Goal: Task Accomplishment & Management: Complete application form

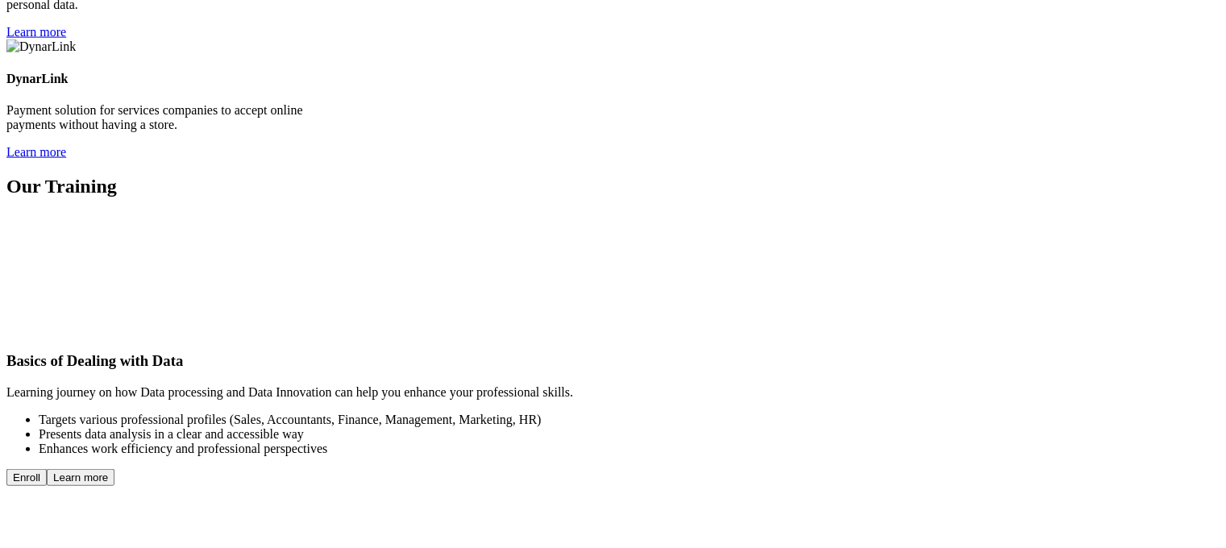
scroll to position [3754, 0]
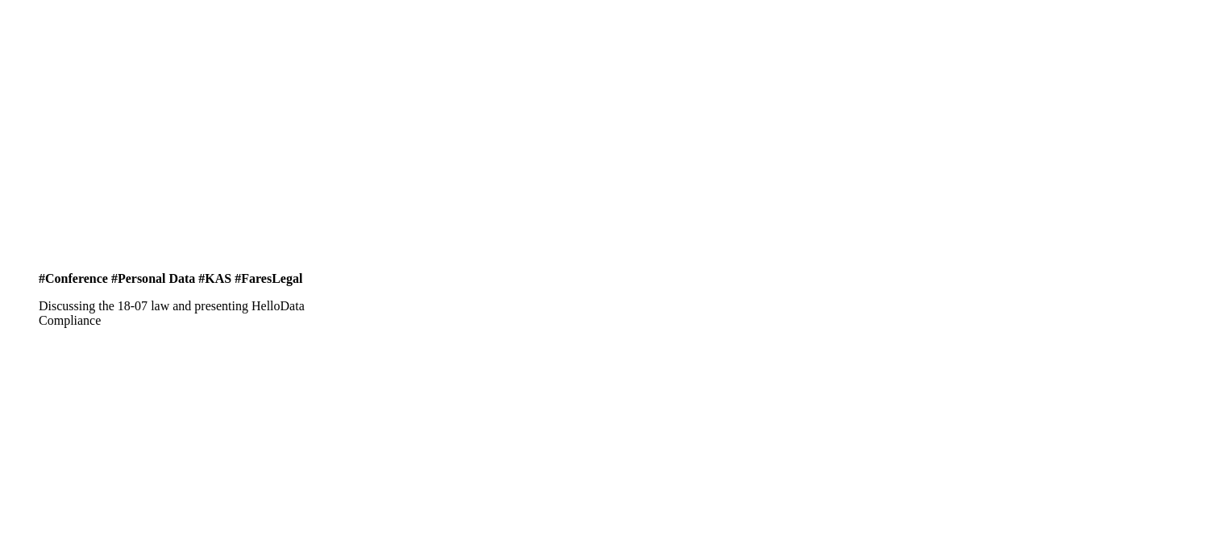
scroll to position [7443, 0]
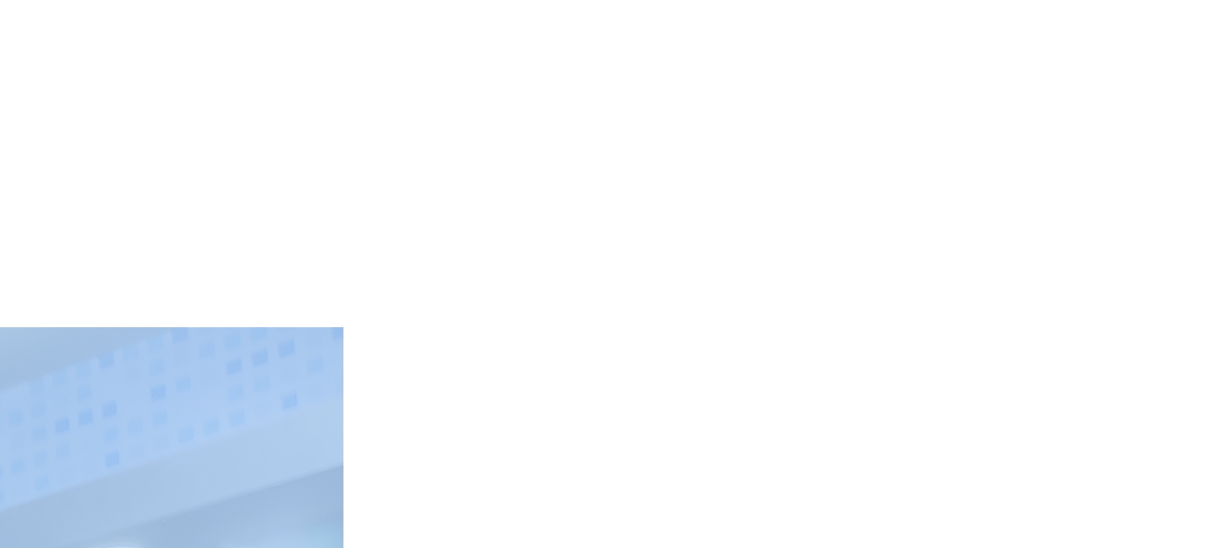
scroll to position [7529, 0]
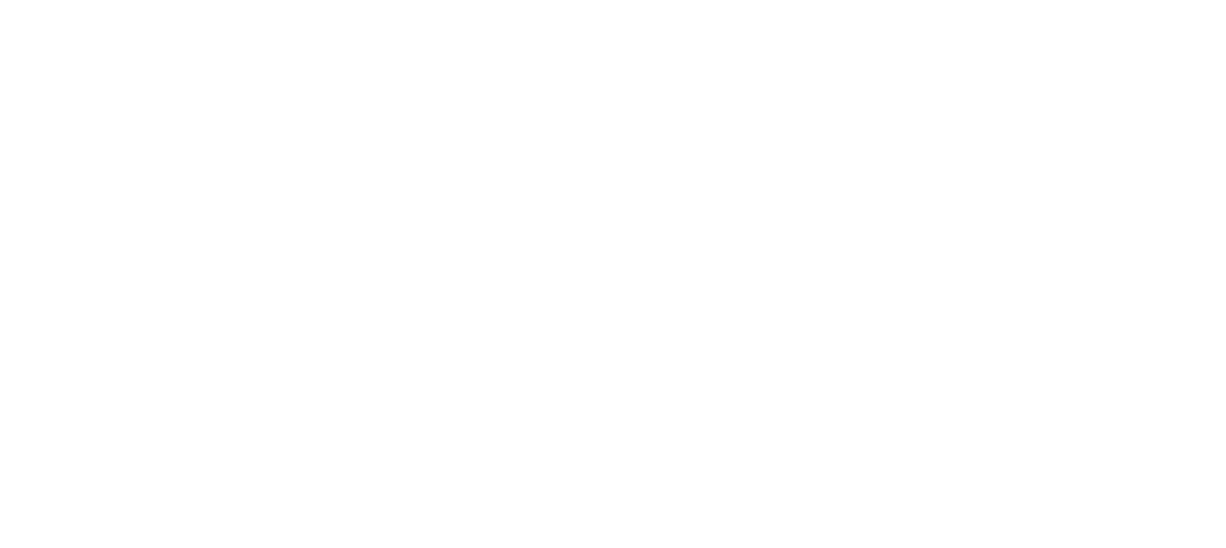
copy main "We Make Data Work for You Convert your data into growth opportunities by adopti…"
drag, startPoint x: 93, startPoint y: 156, endPoint x: 593, endPoint y: 531, distance: 624.6
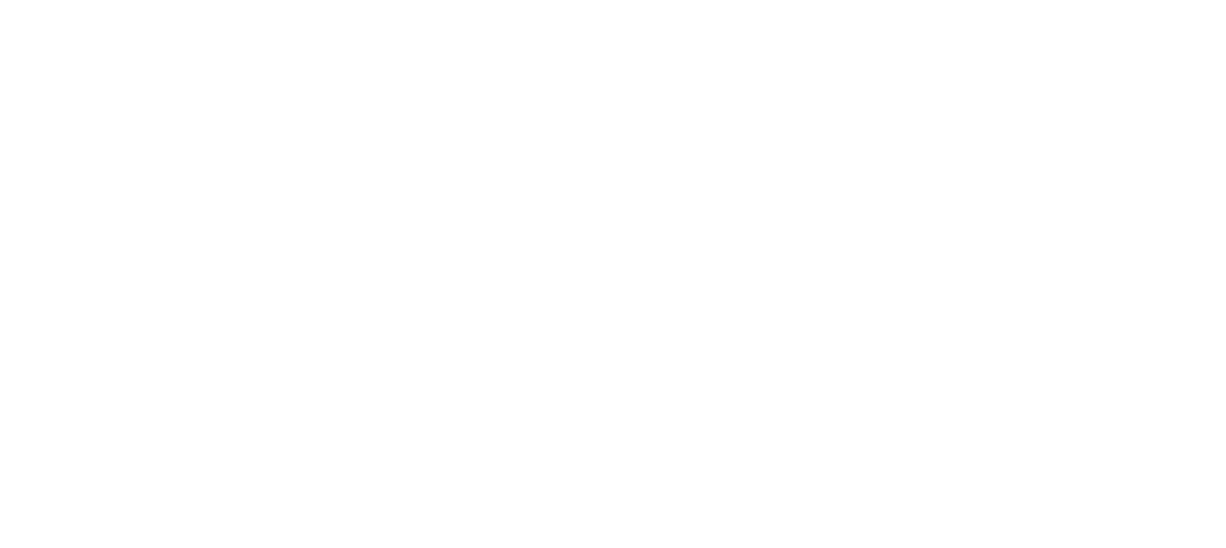
type input "[PERSON_NAME]"
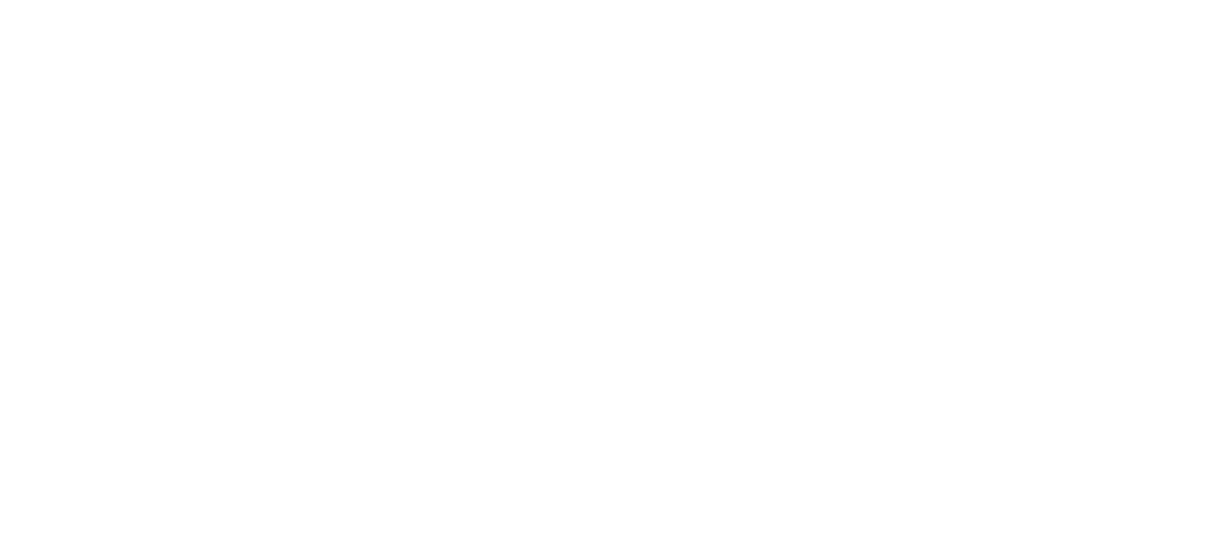
drag, startPoint x: 254, startPoint y: 218, endPoint x: 110, endPoint y: 206, distance: 144.8
type input "r"
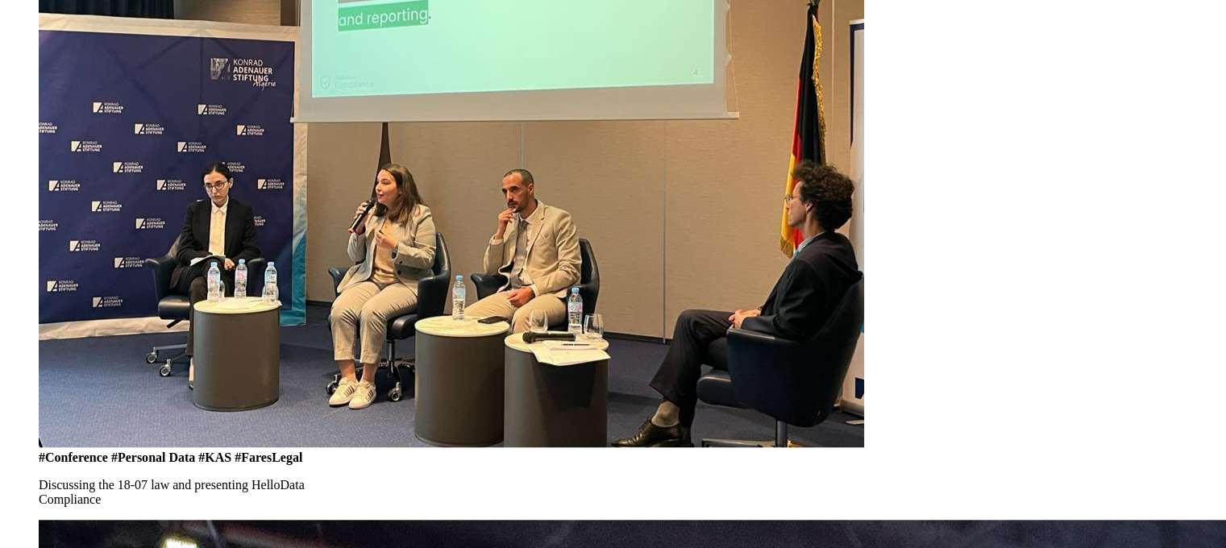
type input "[EMAIL_ADDRESS][DOMAIN_NAME]"
drag, startPoint x: 459, startPoint y: 164, endPoint x: 519, endPoint y: 242, distance: 97.7
type input "0541208310"
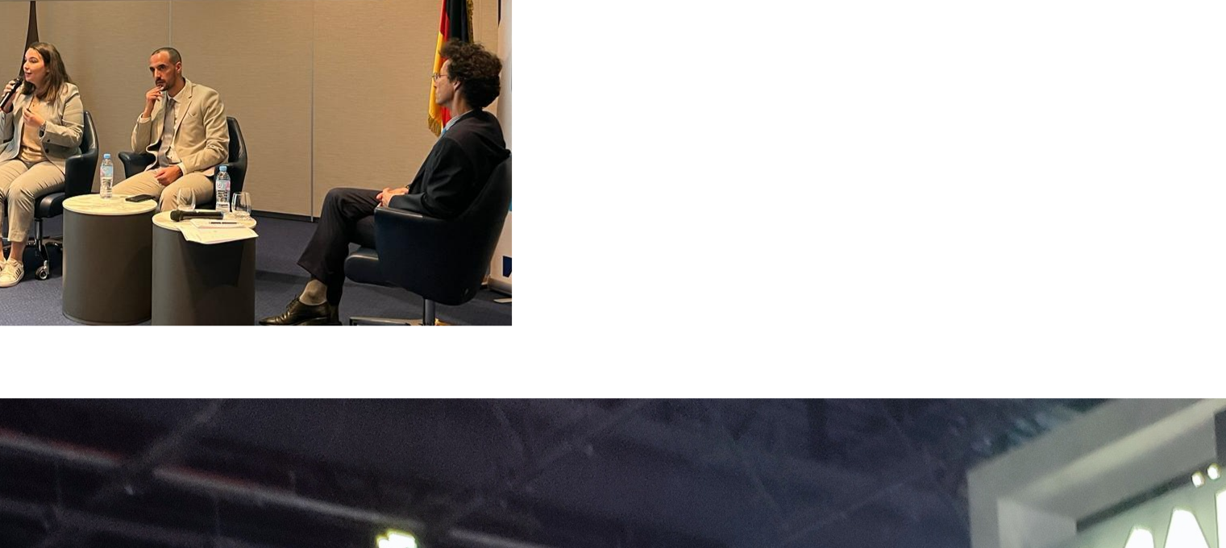
scroll to position [7399, 0]
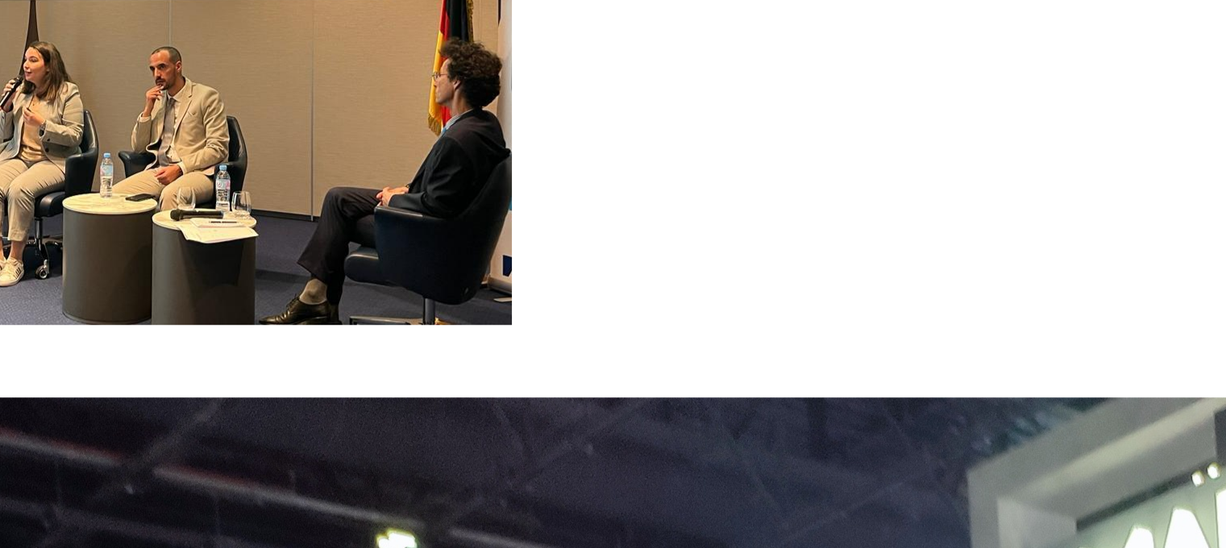
select select "Spontaneous application"
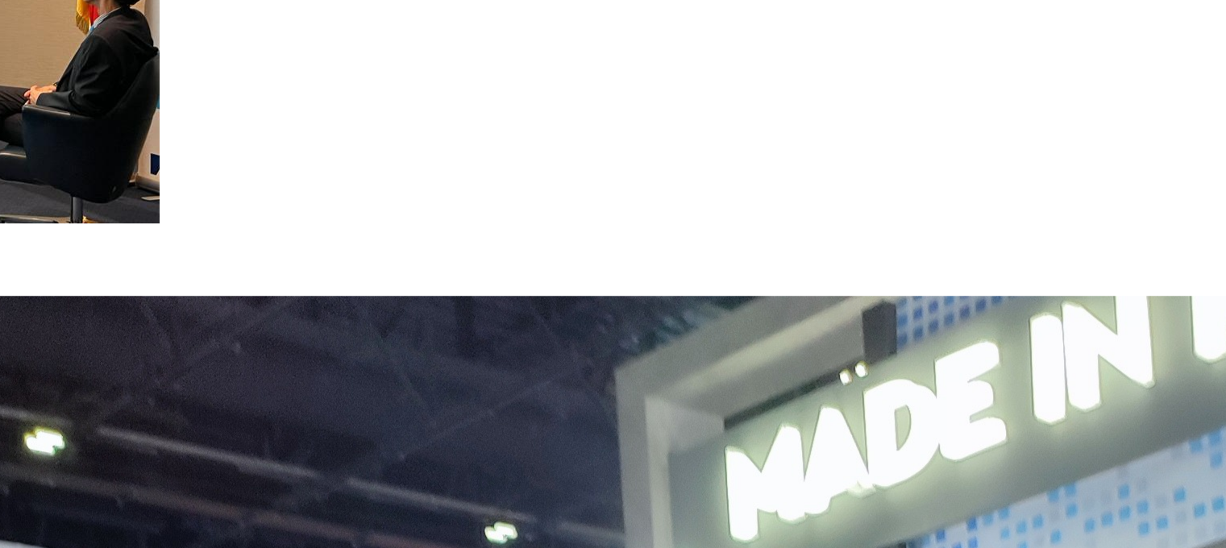
scroll to position [7501, 0]
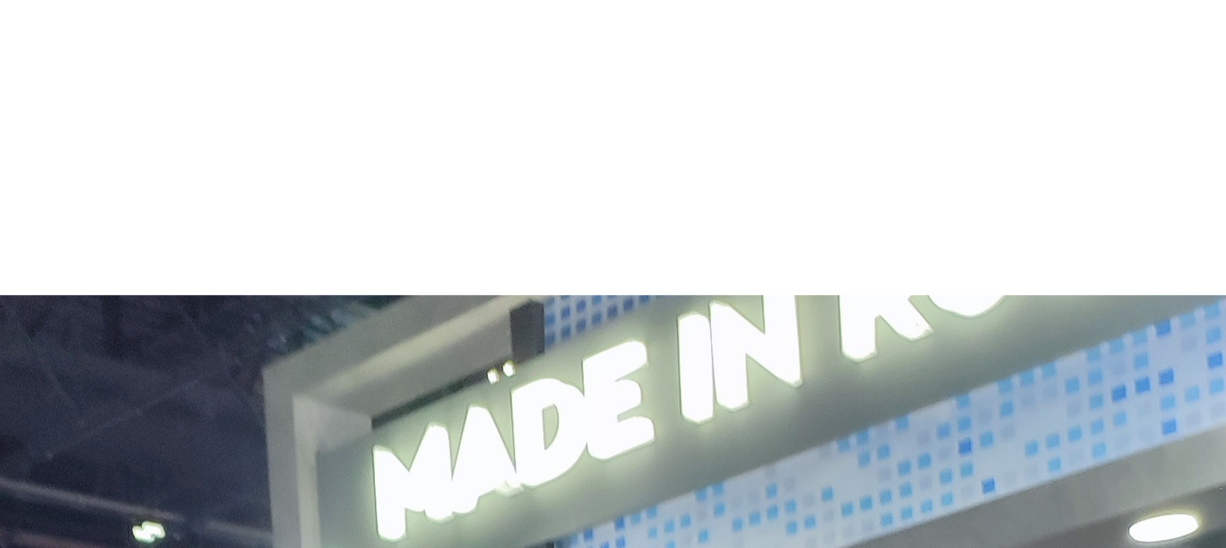
type input "C:\fakepath\CV_SABOUNDJI_Ansar_Meriem.pdf"
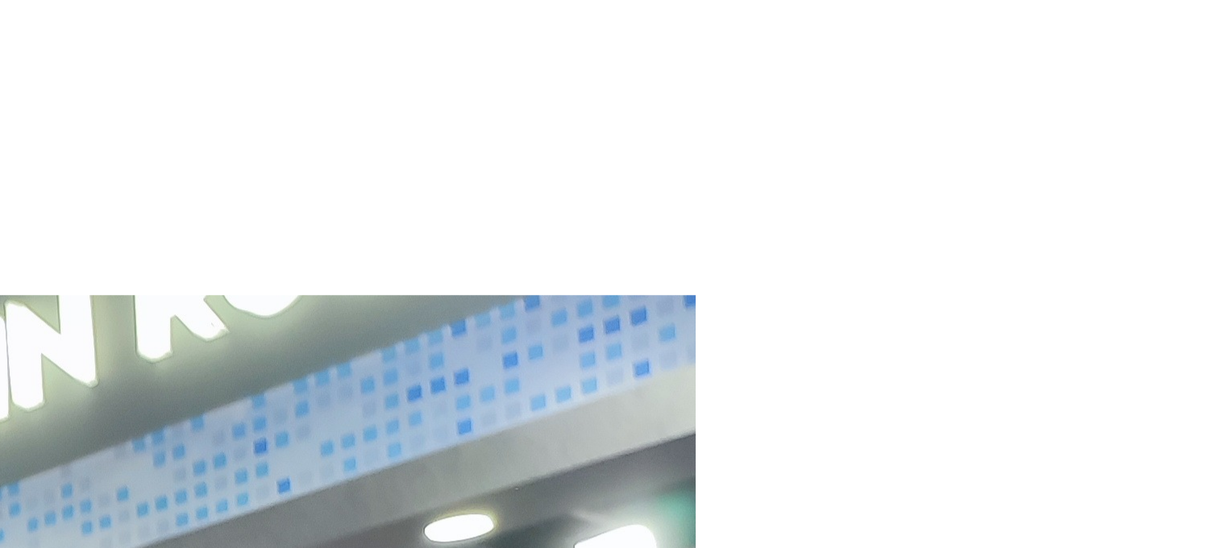
paste textarea "I would like to join HelloData because I’m passionate about data-driven innovat…"
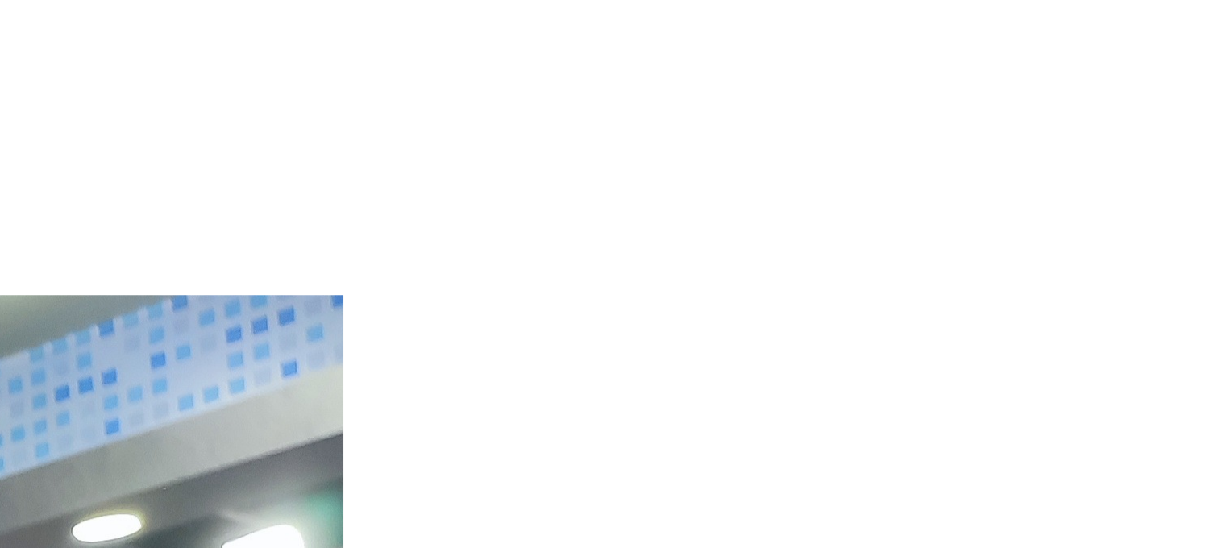
type textarea "I would like to join HelloData because I’m passionate about data-driven innovat…"
copy div "Are you an auto-entrepreneur or open to be one?"
drag, startPoint x: 71, startPoint y: 335, endPoint x: 382, endPoint y: 335, distance: 311.1
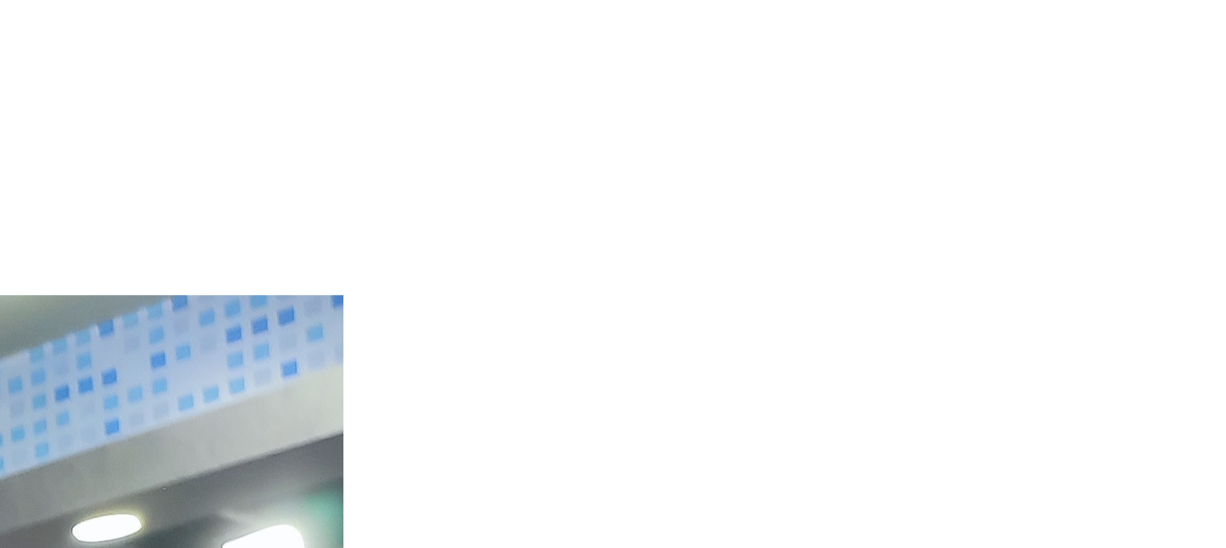
radio input "true"
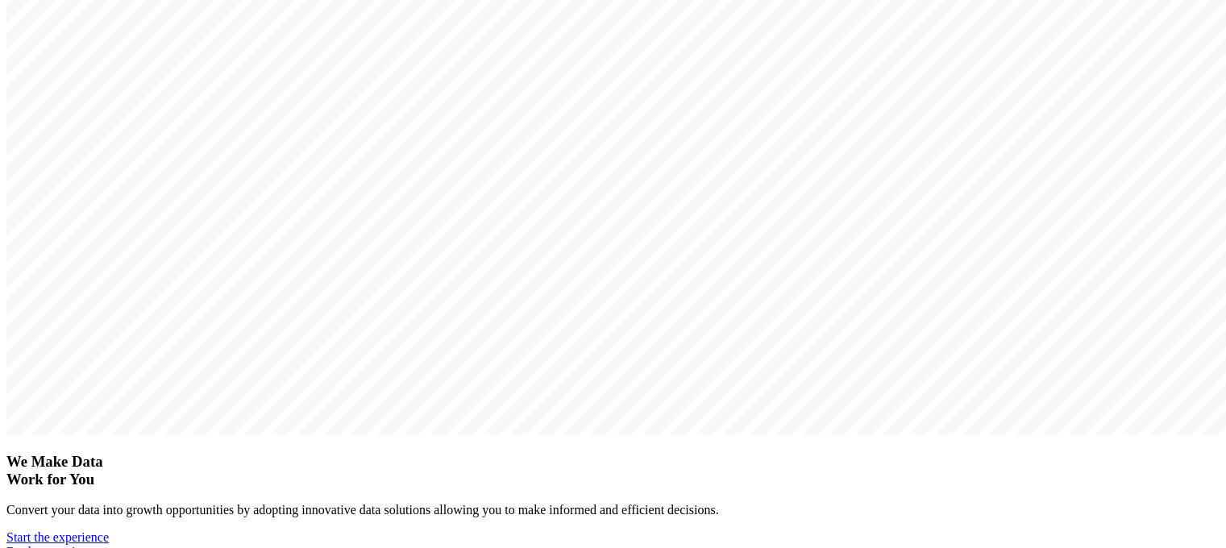
scroll to position [0, 0]
